Goal: Book appointment/travel/reservation

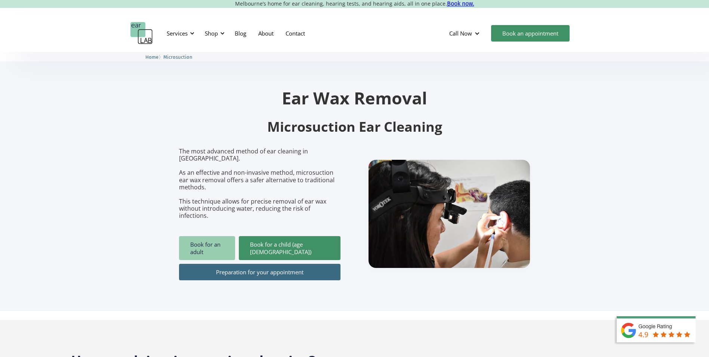
click at [197, 236] on link "Book for an adult" at bounding box center [207, 248] width 56 height 24
click at [226, 236] on link "Book for an adult" at bounding box center [207, 248] width 56 height 24
